Goal: Transaction & Acquisition: Book appointment/travel/reservation

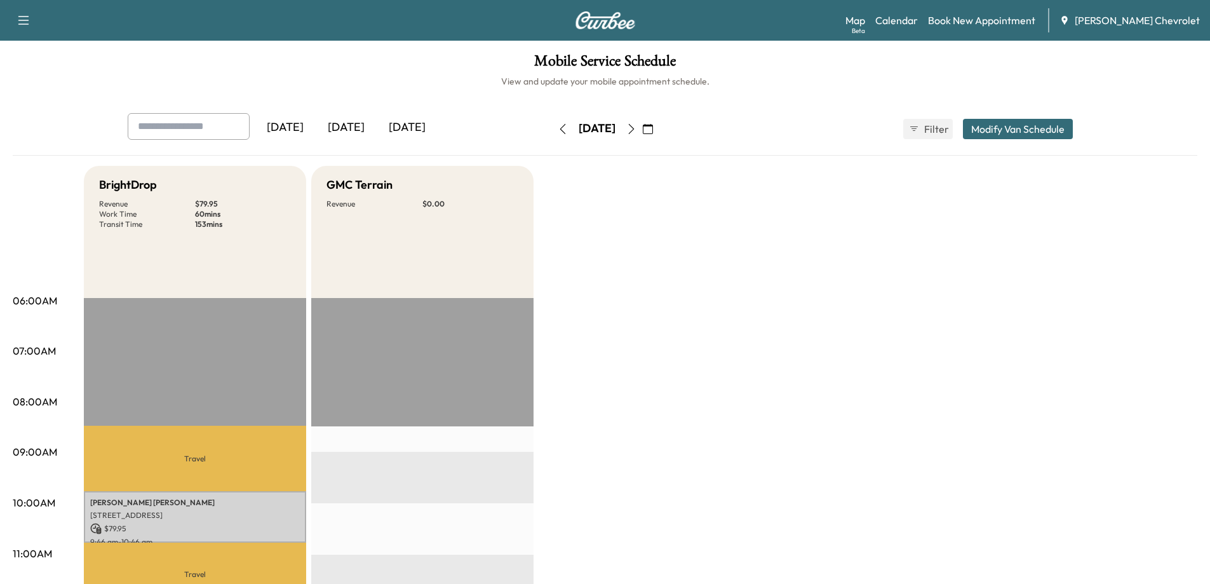
drag, startPoint x: 362, startPoint y: 126, endPoint x: 367, endPoint y: 130, distance: 6.9
click at [362, 126] on div "[DATE]" at bounding box center [346, 127] width 61 height 29
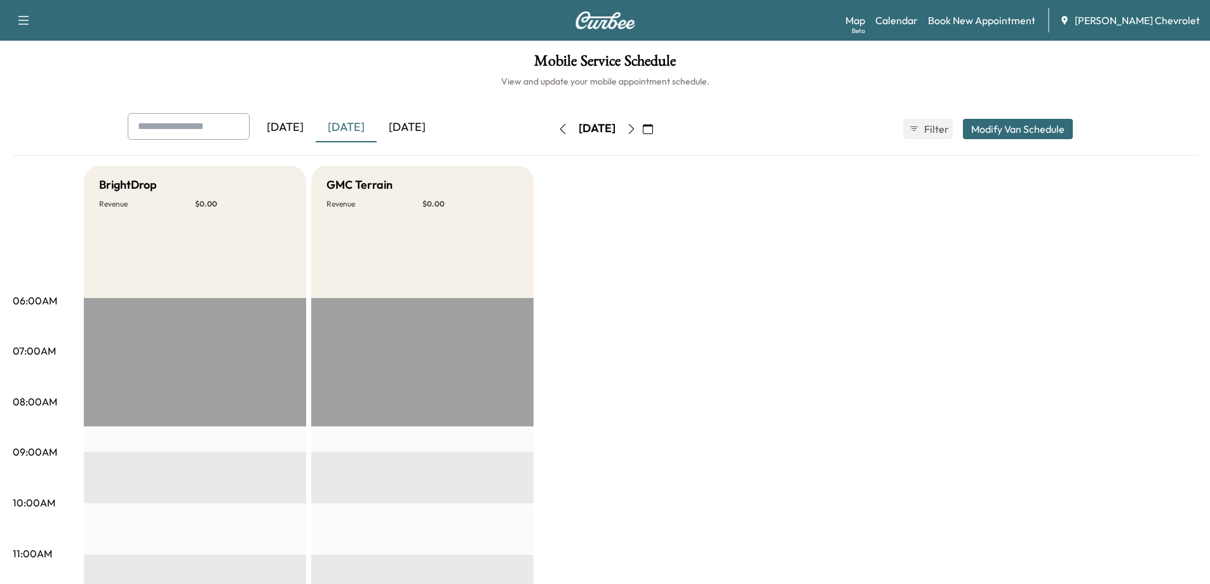
click at [416, 125] on div "[DATE]" at bounding box center [407, 127] width 61 height 29
click at [642, 134] on button "button" at bounding box center [632, 129] width 22 height 20
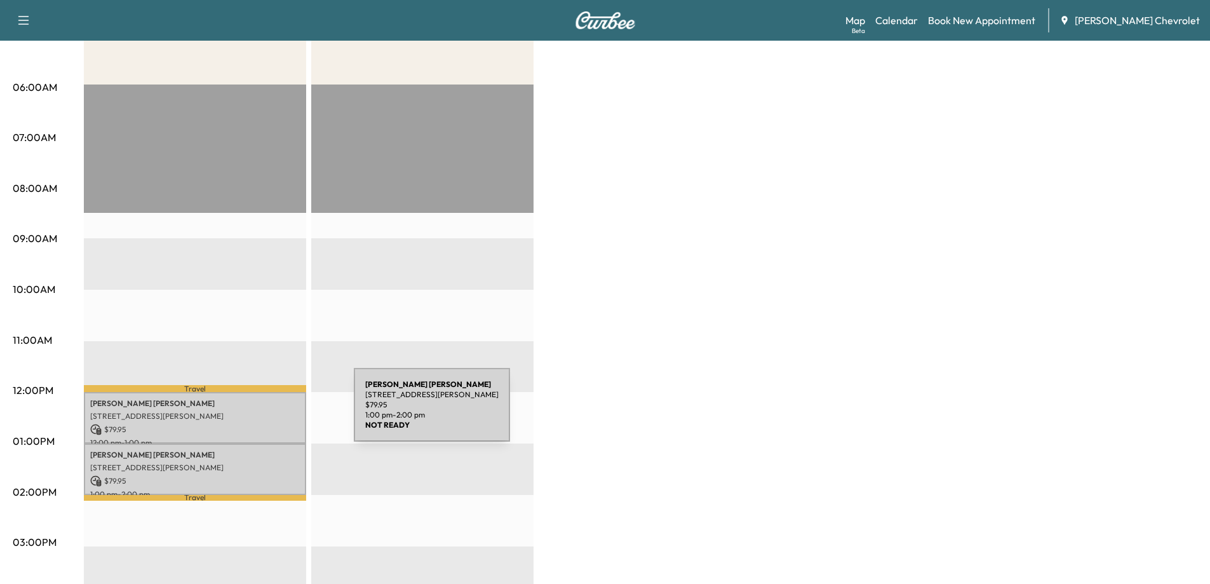
scroll to position [254, 0]
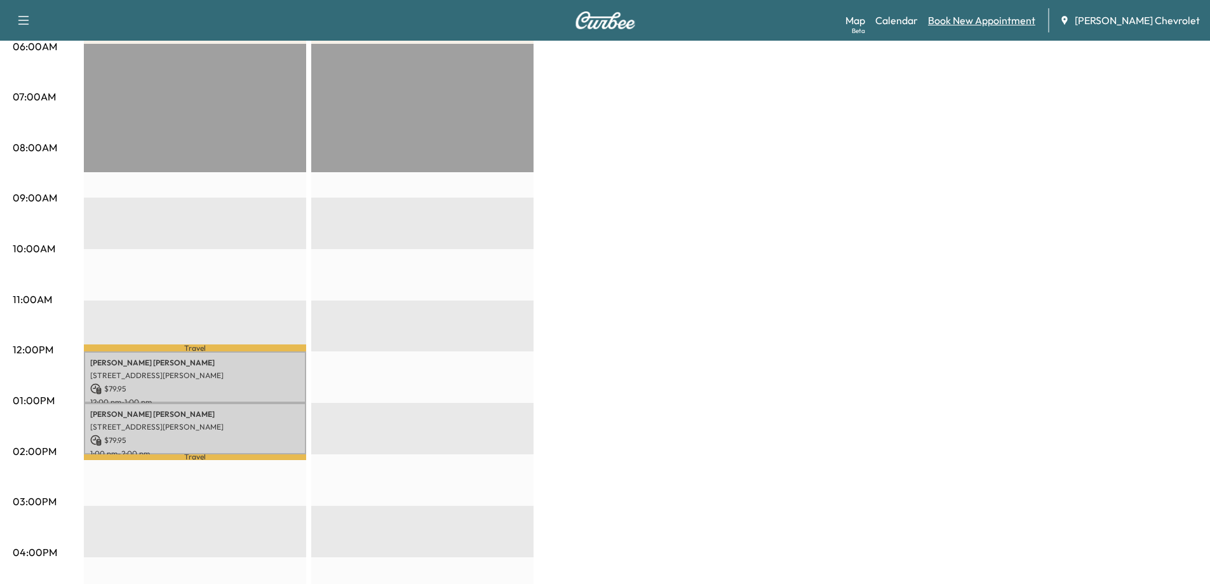
click at [1005, 27] on link "Book New Appointment" at bounding box center [981, 20] width 107 height 15
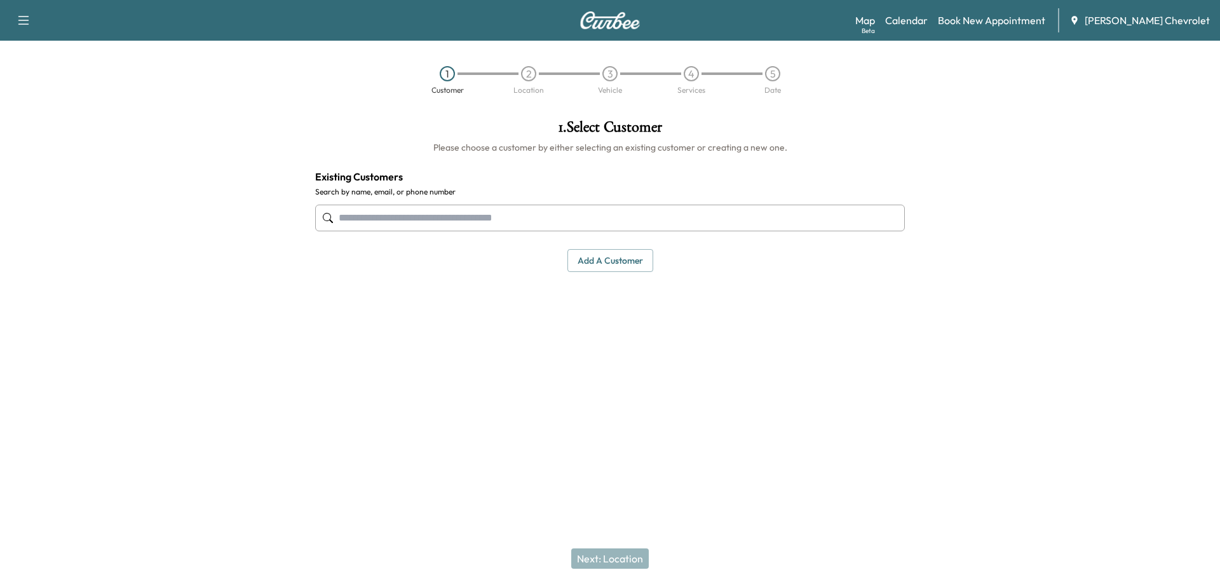
click at [497, 216] on input "text" at bounding box center [610, 218] width 590 height 27
click at [576, 221] on input "text" at bounding box center [610, 218] width 590 height 27
type input "**********"
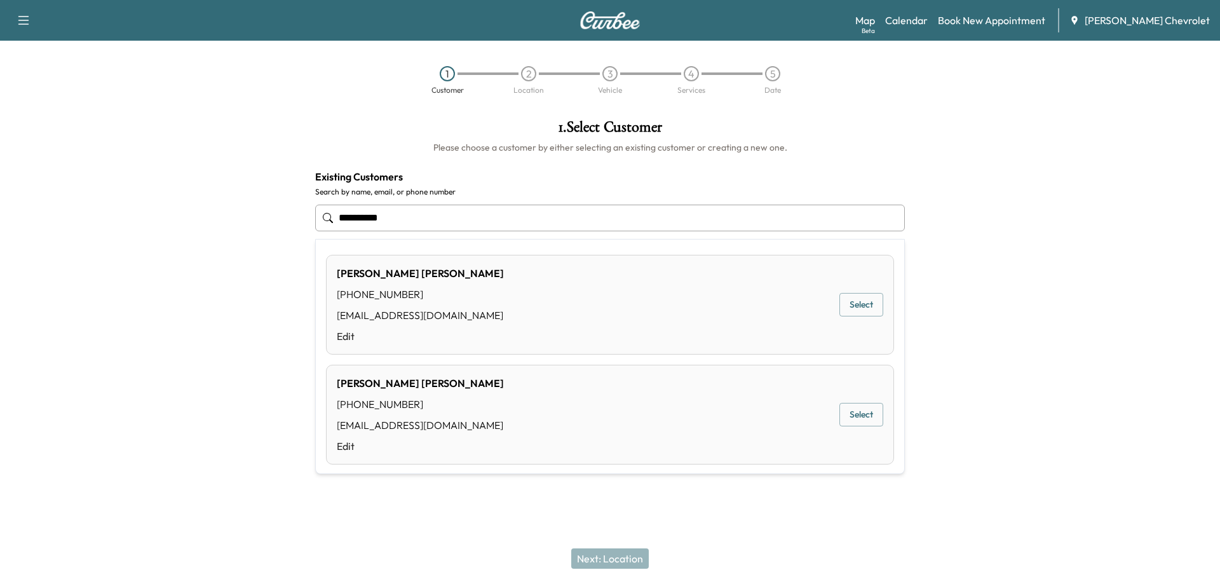
drag, startPoint x: 436, startPoint y: 217, endPoint x: 252, endPoint y: 223, distance: 184.4
click at [252, 223] on div "**********" at bounding box center [610, 255] width 1220 height 292
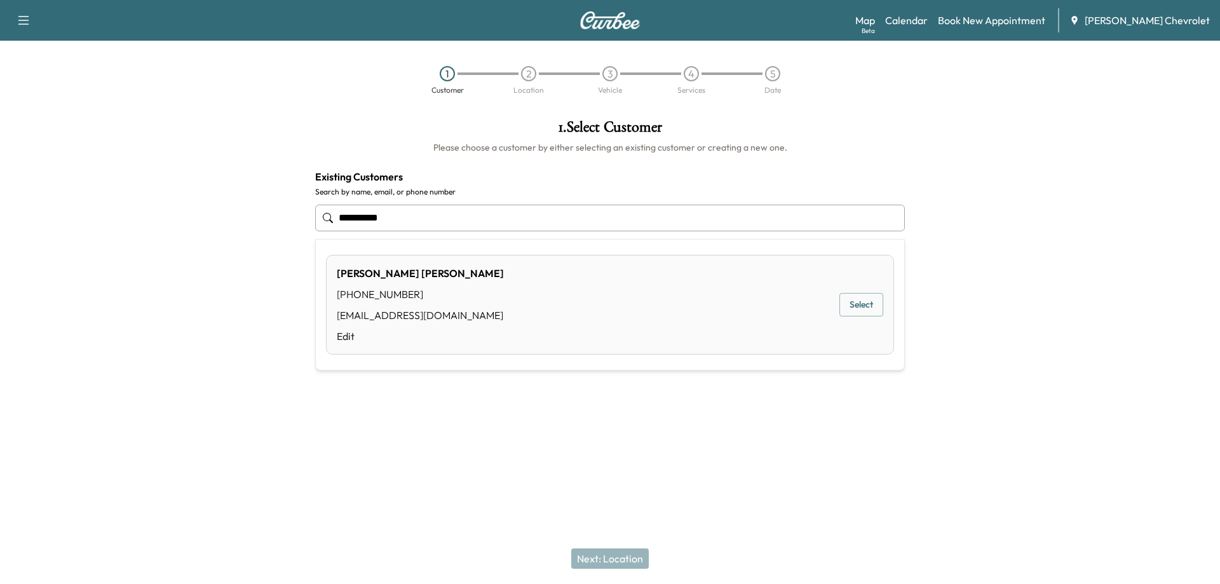
click at [867, 301] on button "Select" at bounding box center [861, 305] width 44 height 24
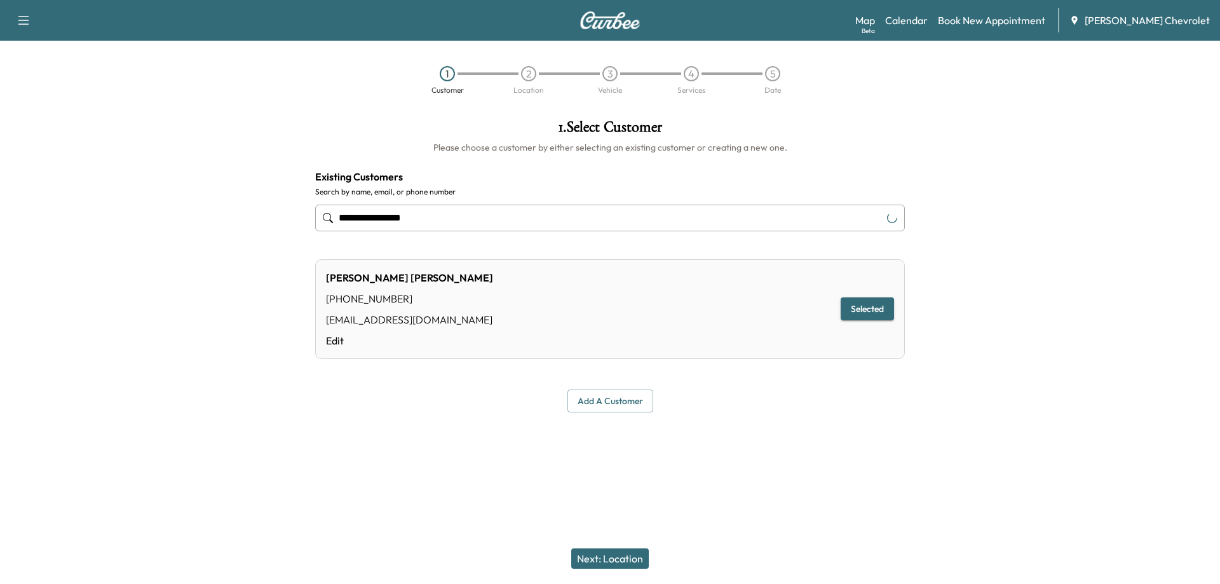
type input "**********"
click at [599, 557] on button "Next: Location" at bounding box center [610, 558] width 78 height 20
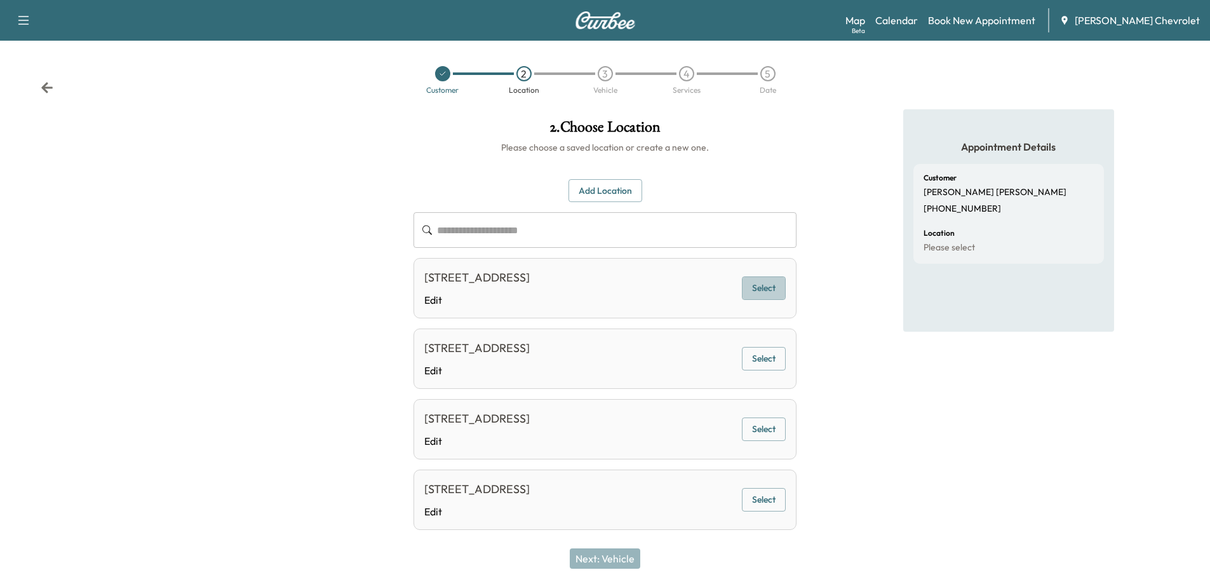
click at [750, 290] on button "Select" at bounding box center [764, 288] width 44 height 24
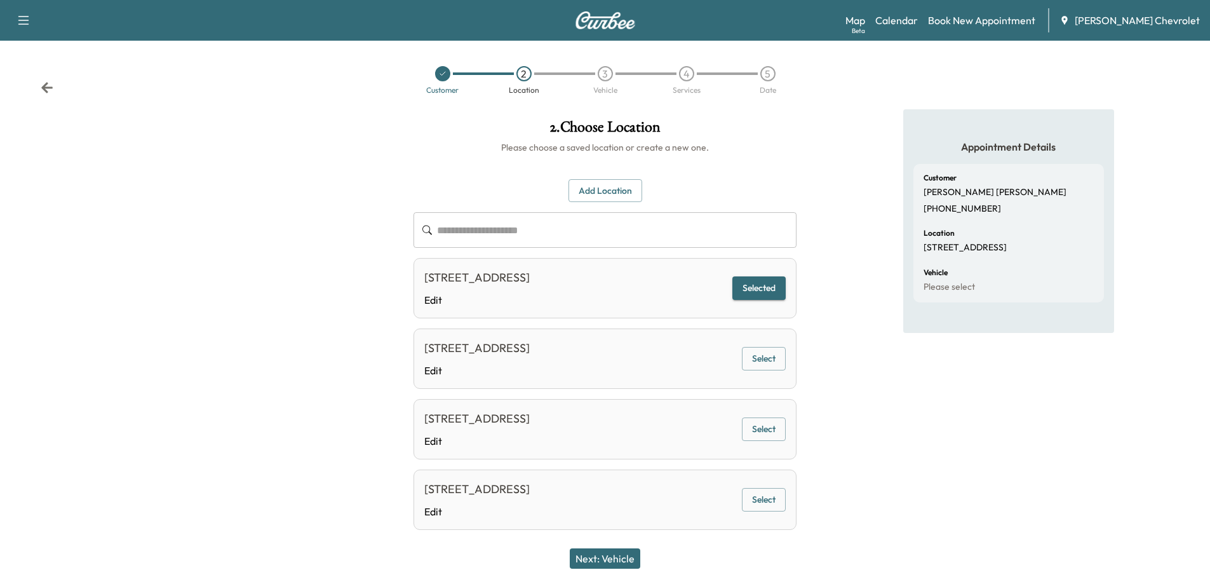
click at [588, 557] on button "Next: Vehicle" at bounding box center [605, 558] width 71 height 20
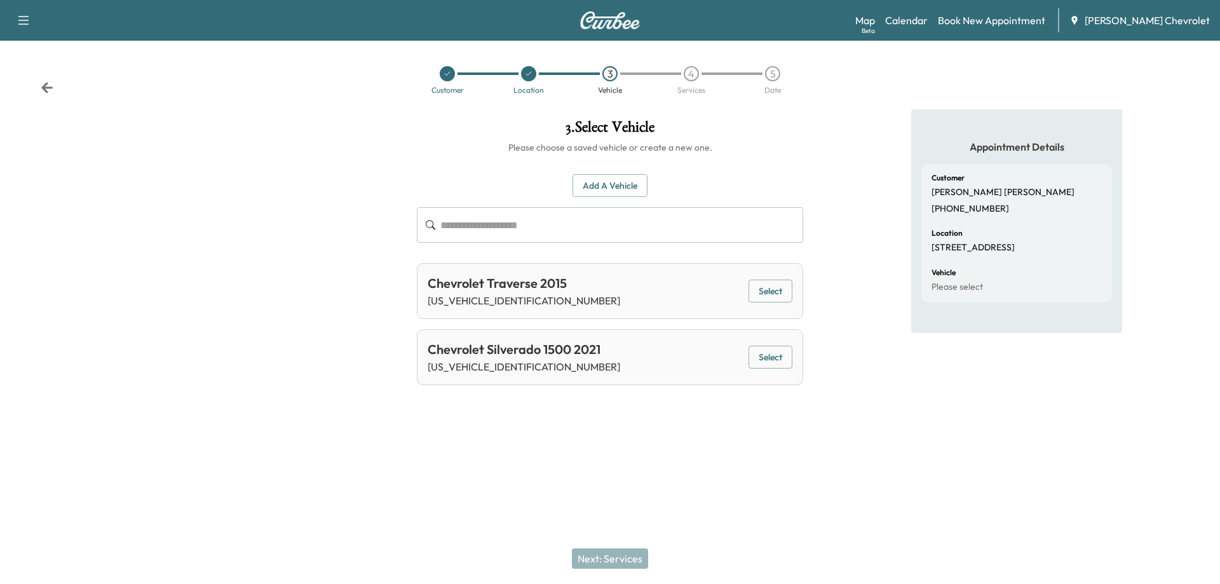
click at [775, 362] on button "Select" at bounding box center [770, 358] width 44 height 24
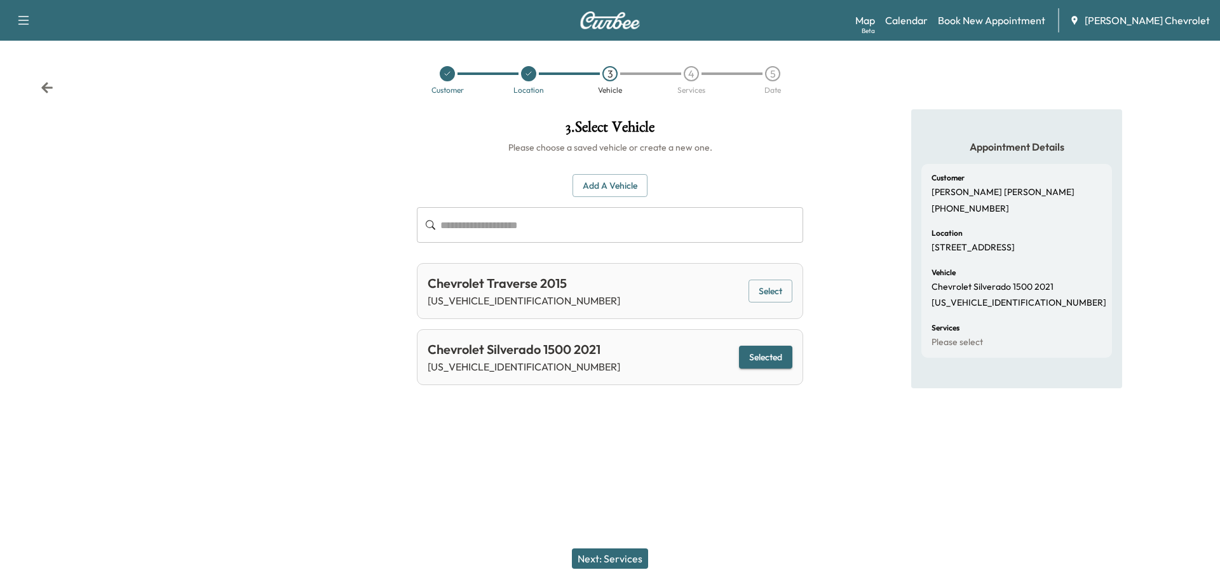
click at [617, 560] on button "Next: Services" at bounding box center [610, 558] width 76 height 20
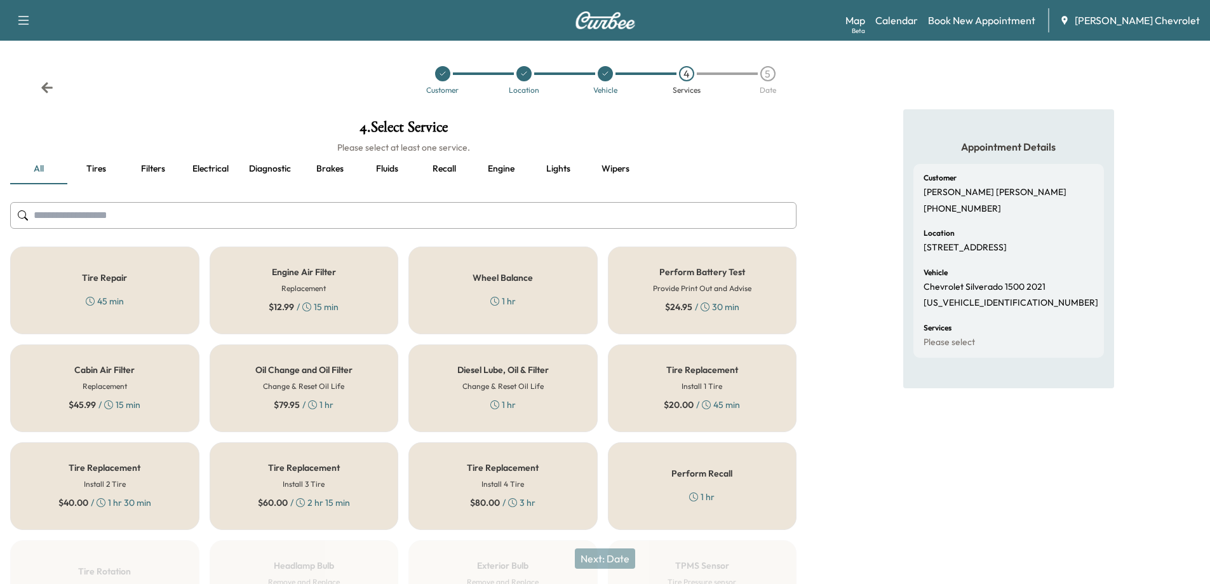
click at [325, 406] on div "$ 79.95 / 1 hr" at bounding box center [304, 404] width 60 height 13
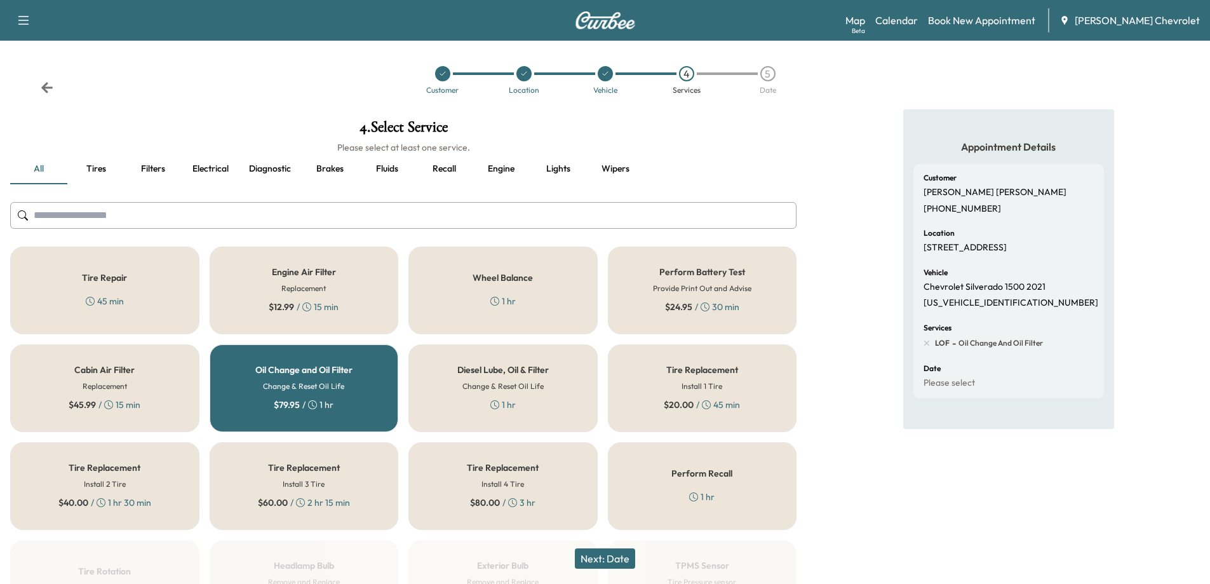
click at [603, 560] on button "Next: Date" at bounding box center [605, 558] width 60 height 20
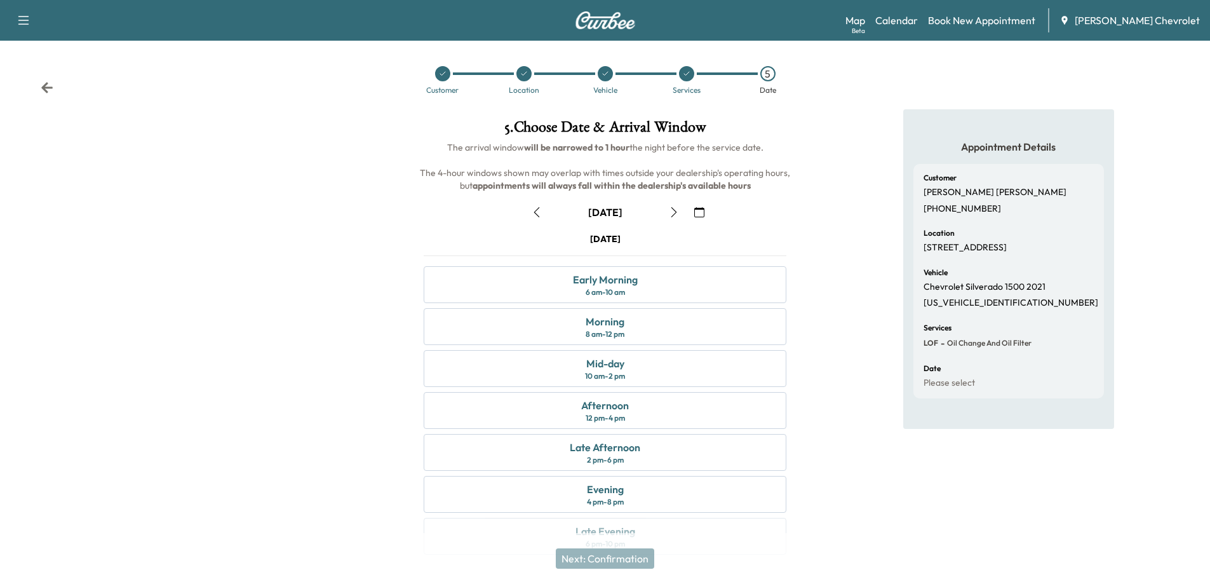
click at [673, 211] on icon "button" at bounding box center [674, 212] width 10 height 10
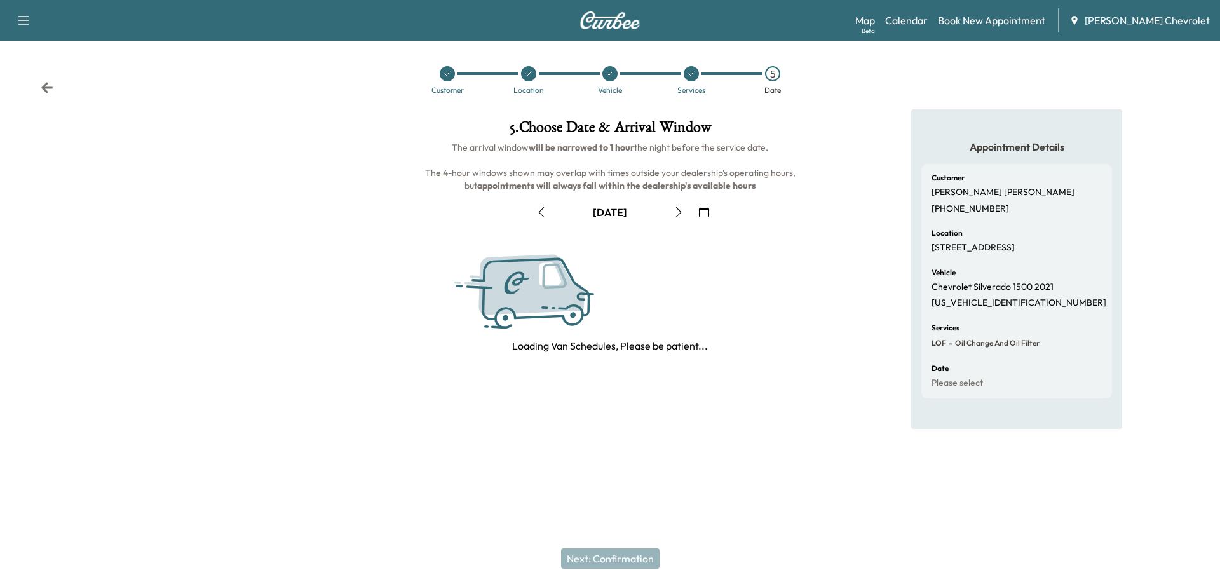
click at [673, 211] on icon "button" at bounding box center [678, 212] width 10 height 10
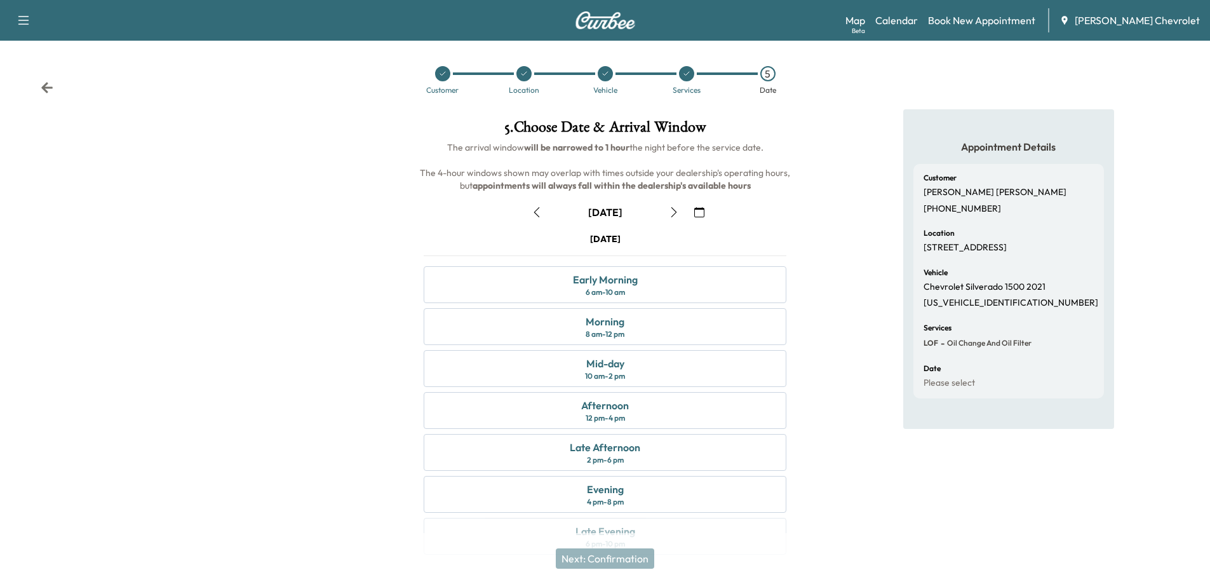
click at [673, 211] on icon "button" at bounding box center [674, 212] width 10 height 10
click at [631, 332] on div "Morning 8 am - 12 pm" at bounding box center [605, 326] width 363 height 37
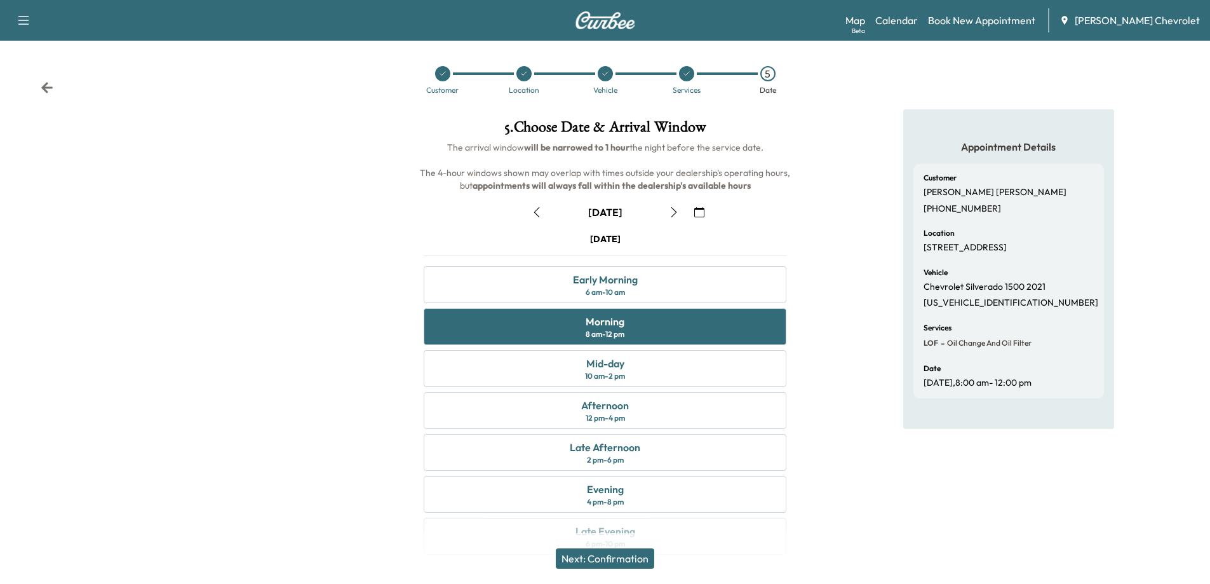
click at [634, 557] on button "Next: Confirmation" at bounding box center [605, 558] width 98 height 20
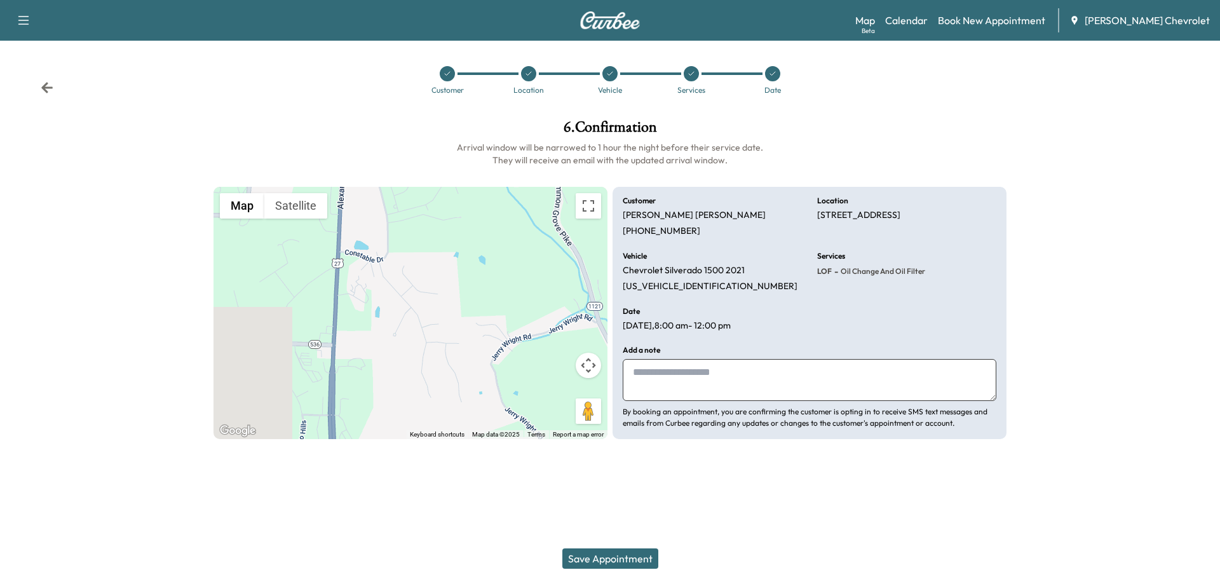
click at [703, 378] on textarea at bounding box center [810, 380] width 374 height 42
click at [589, 554] on button "Save Appointment" at bounding box center [610, 558] width 96 height 20
